Goal: Information Seeking & Learning: Learn about a topic

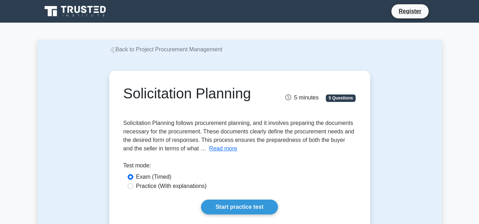
click at [114, 48] on icon at bounding box center [112, 50] width 6 height 6
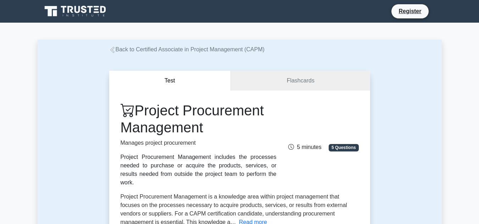
click at [110, 47] on link "Back to Certified Associate in Project Management (CAPM)" at bounding box center [187, 49] width 156 height 6
